Goal: Task Accomplishment & Management: Use online tool/utility

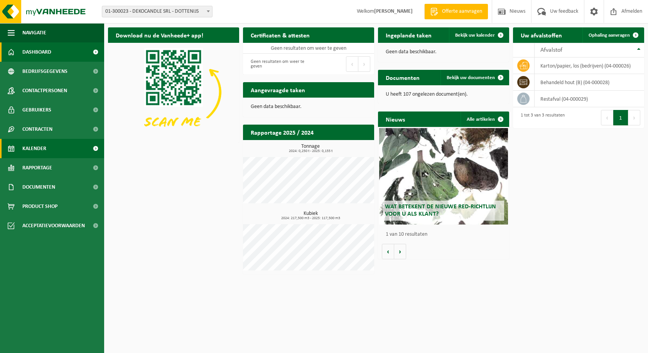
click at [42, 145] on span "Kalender" at bounding box center [34, 148] width 24 height 19
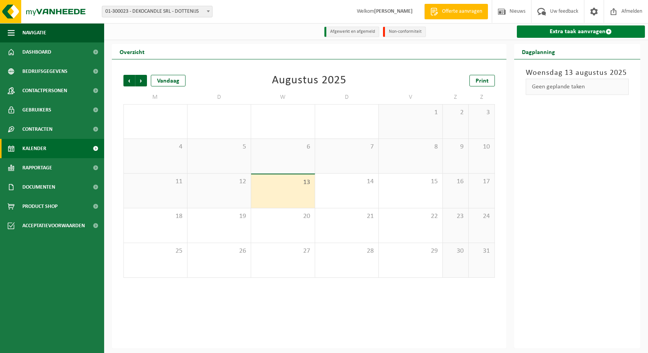
click at [560, 33] on link "Extra taak aanvragen" at bounding box center [581, 31] width 128 height 12
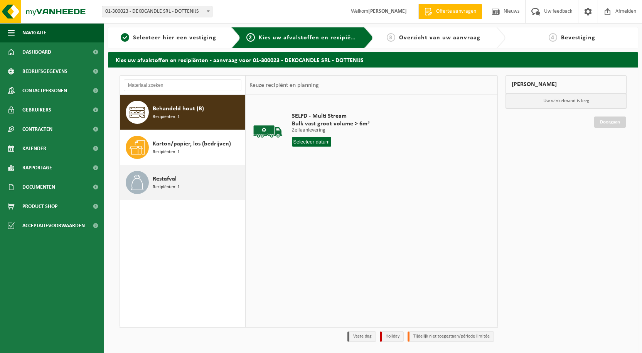
click at [146, 183] on span at bounding box center [137, 182] width 23 height 23
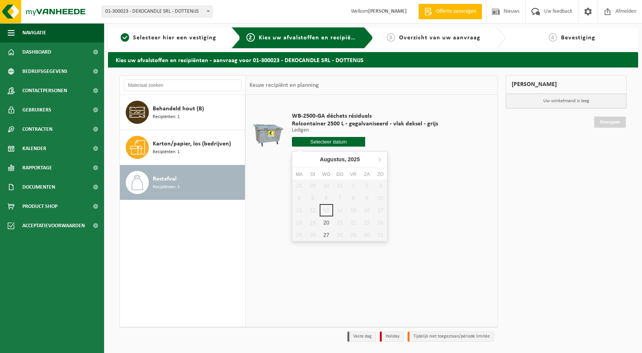
click at [323, 141] on input "text" at bounding box center [328, 142] width 73 height 10
click at [326, 222] on div "20" at bounding box center [327, 222] width 14 height 12
type input "Van 2025-08-20"
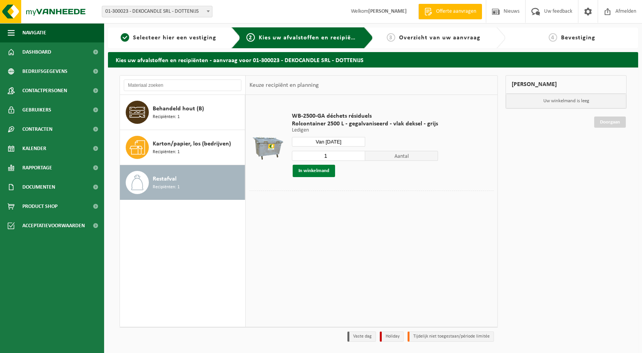
click at [313, 171] on button "In winkelmand" at bounding box center [314, 171] width 42 height 12
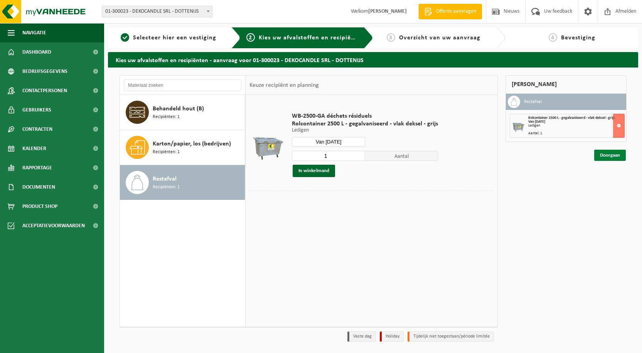
click at [616, 157] on link "Doorgaan" at bounding box center [611, 155] width 32 height 11
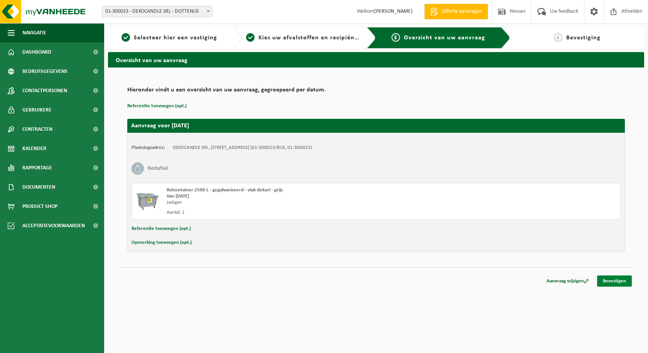
click at [613, 280] on link "Bevestigen" at bounding box center [614, 281] width 35 height 11
